Goal: Transaction & Acquisition: Purchase product/service

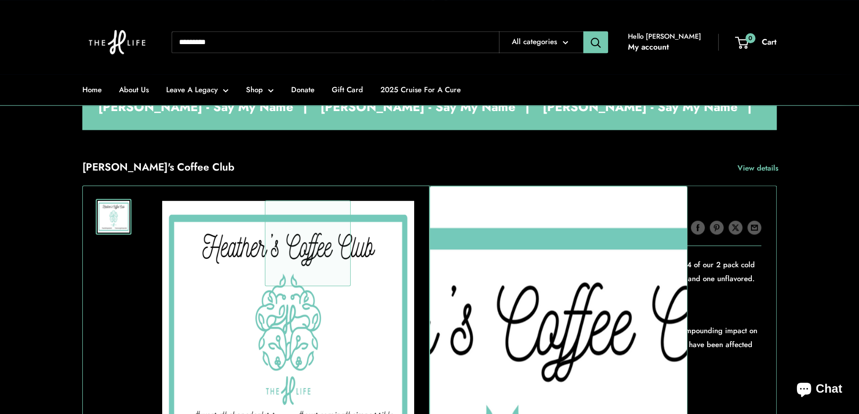
scroll to position [811, 0]
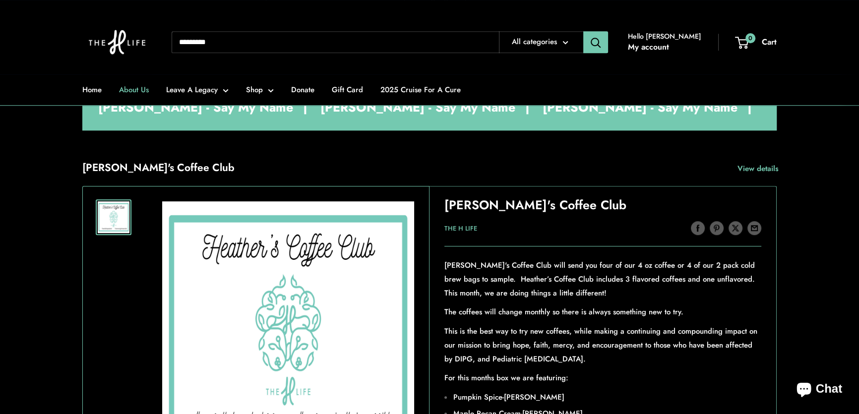
click at [134, 89] on link "About Us" at bounding box center [134, 90] width 30 height 14
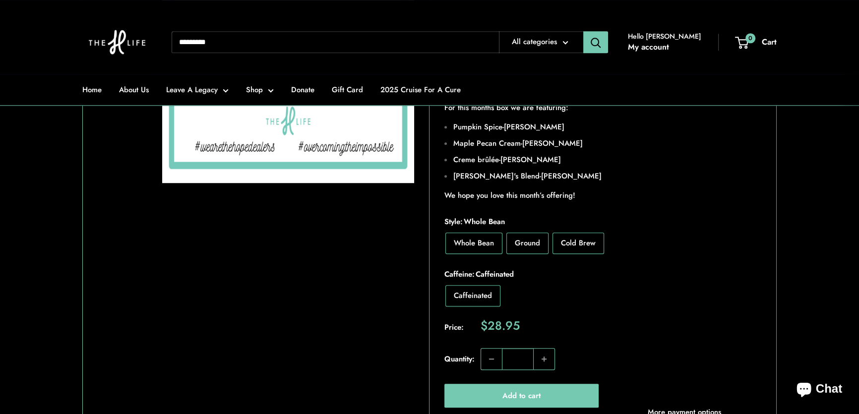
scroll to position [1398, 0]
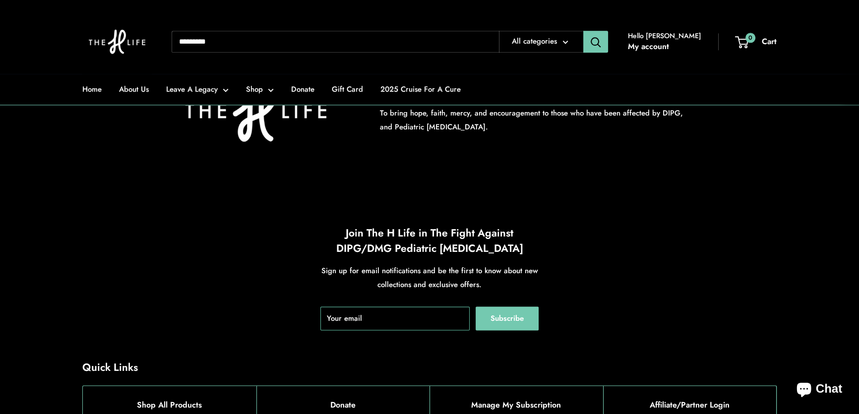
click at [826, 172] on section "Our Mission To bring hope, faith, mercy, and encouragement to those who have be…" at bounding box center [429, 109] width 859 height 174
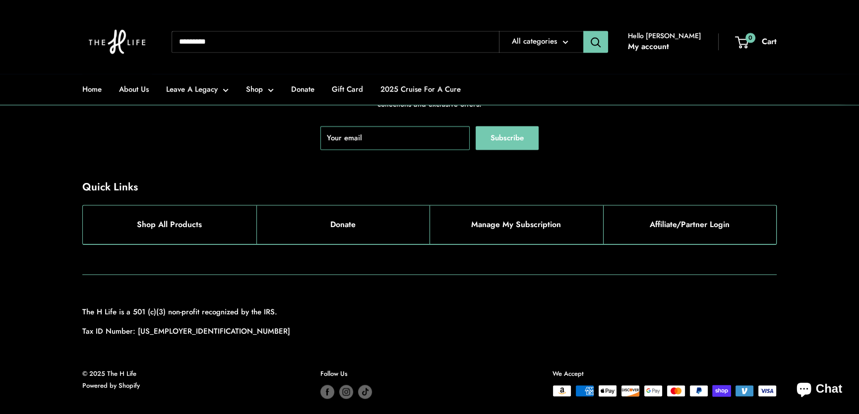
scroll to position [1866, 0]
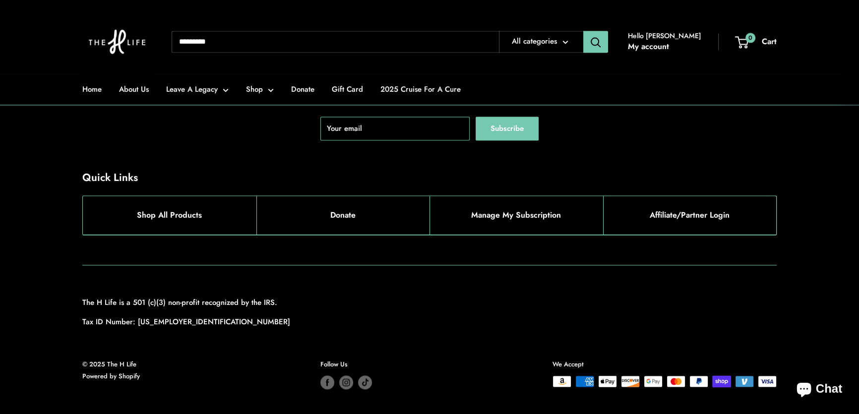
drag, startPoint x: 791, startPoint y: 174, endPoint x: 797, endPoint y: 222, distance: 48.4
click at [792, 184] on div "Quick Links Shop All Products Donate Manage My Subscription Affiliate/Partner L…" at bounding box center [429, 202] width 734 height 65
click at [791, 212] on div "Quick Links Shop All Products Donate Manage My Subscription Affiliate/Partner L…" at bounding box center [429, 202] width 734 height 65
click at [115, 39] on img at bounding box center [116, 42] width 69 height 64
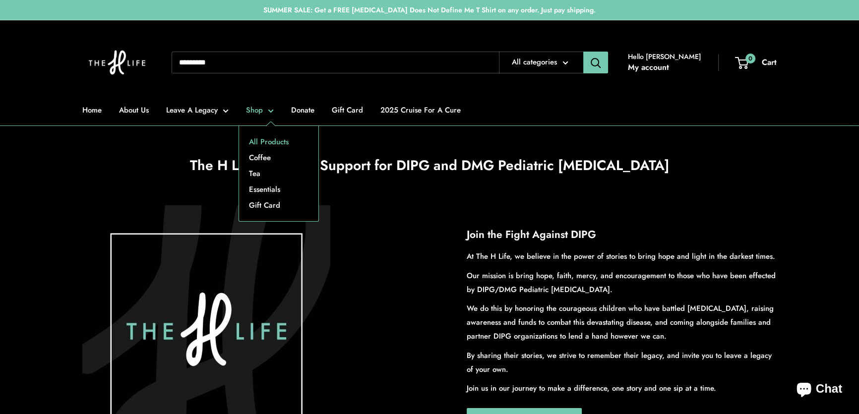
click at [254, 139] on link "All Products" at bounding box center [278, 142] width 79 height 16
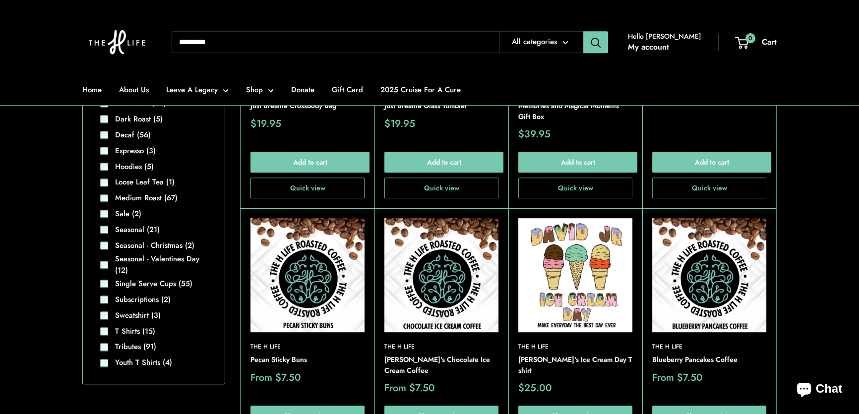
scroll to position [766, 0]
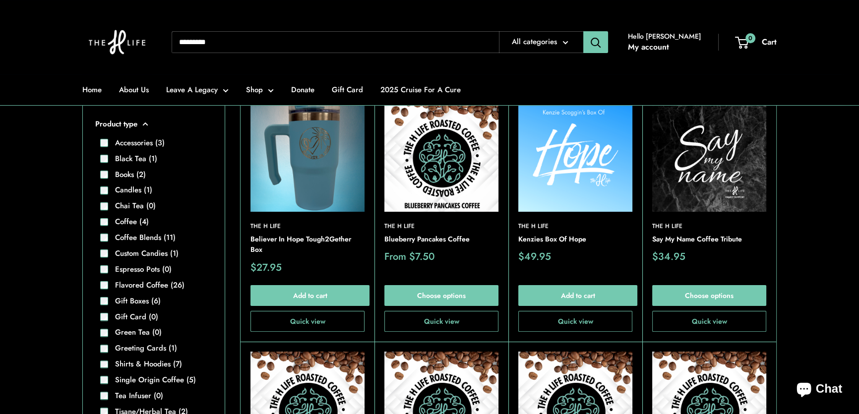
scroll to position [273, 0]
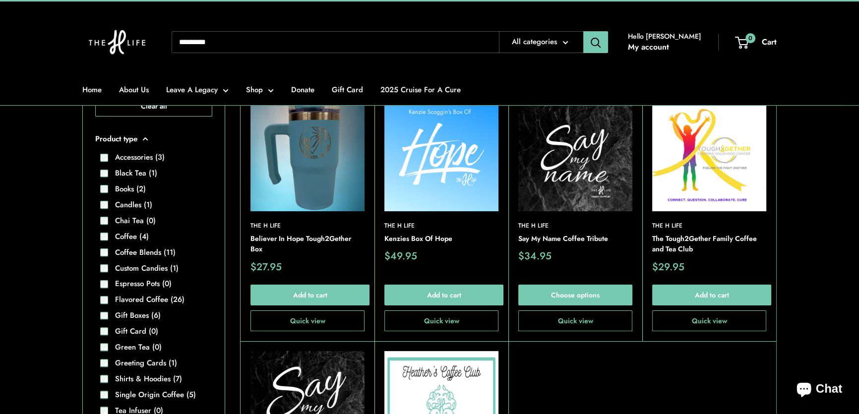
scroll to position [184, 0]
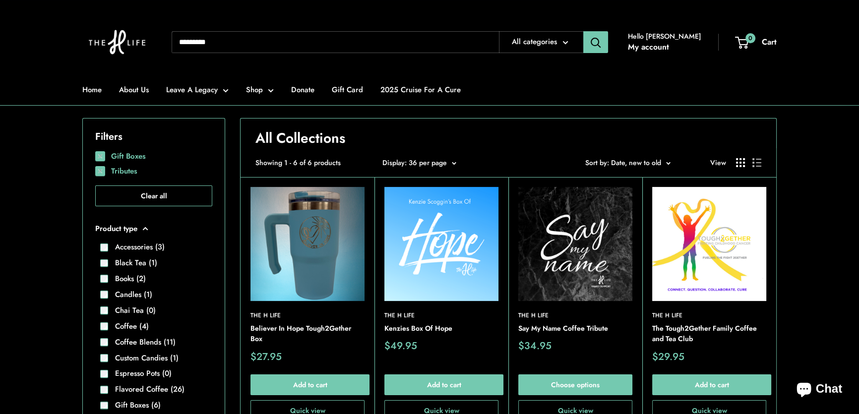
click at [569, 240] on img at bounding box center [575, 244] width 114 height 114
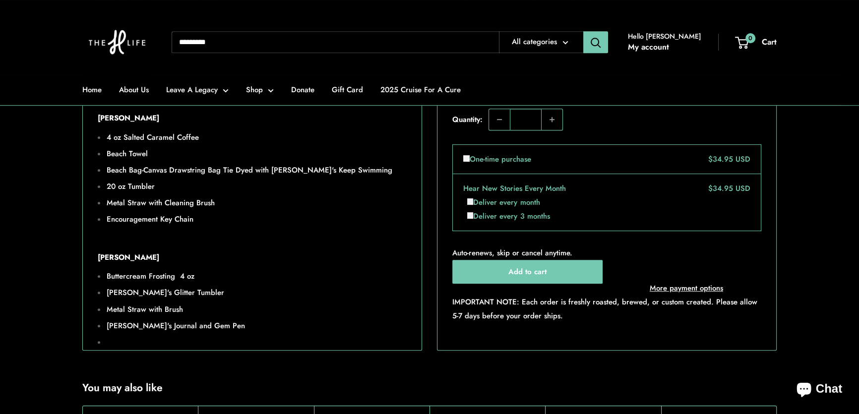
scroll to position [676, 0]
